Goal: Transaction & Acquisition: Purchase product/service

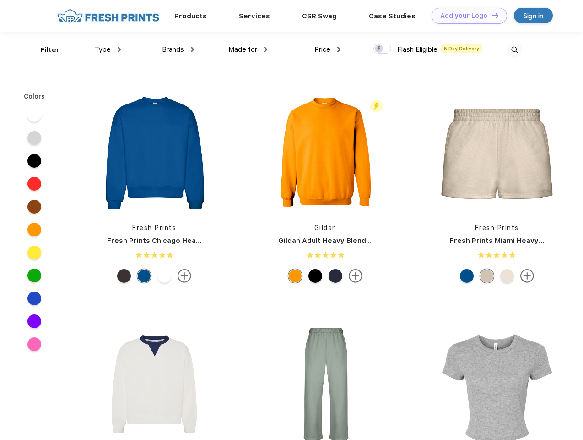
scroll to position [0, 0]
click at [466, 16] on link "Add your Logo Design Tool" at bounding box center [470, 16] width 76 height 16
click at [0, 0] on div "Design Tool" at bounding box center [0, 0] width 0 height 0
click at [491, 15] on link "Add your Logo Design Tool" at bounding box center [470, 16] width 76 height 16
click at [44, 50] on div "Filter" at bounding box center [50, 50] width 19 height 11
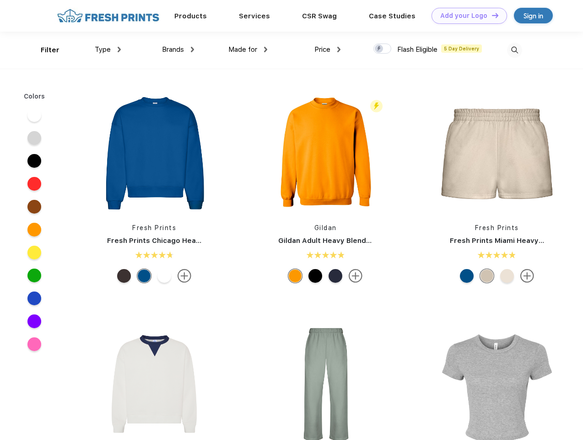
click at [108, 49] on span "Type" at bounding box center [103, 49] width 16 height 8
click at [178, 49] on span "Brands" at bounding box center [173, 49] width 22 height 8
click at [248, 49] on span "Made for" at bounding box center [242, 49] width 29 height 8
click at [328, 49] on span "Price" at bounding box center [323, 49] width 16 height 8
click at [383, 49] on div at bounding box center [383, 48] width 18 height 10
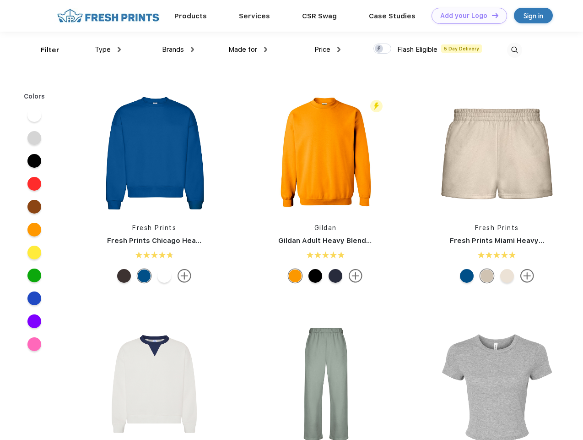
click at [380, 49] on input "checkbox" at bounding box center [377, 46] width 6 height 6
click at [515, 50] on img at bounding box center [514, 50] width 15 height 15
